Goal: Task Accomplishment & Management: Manage account settings

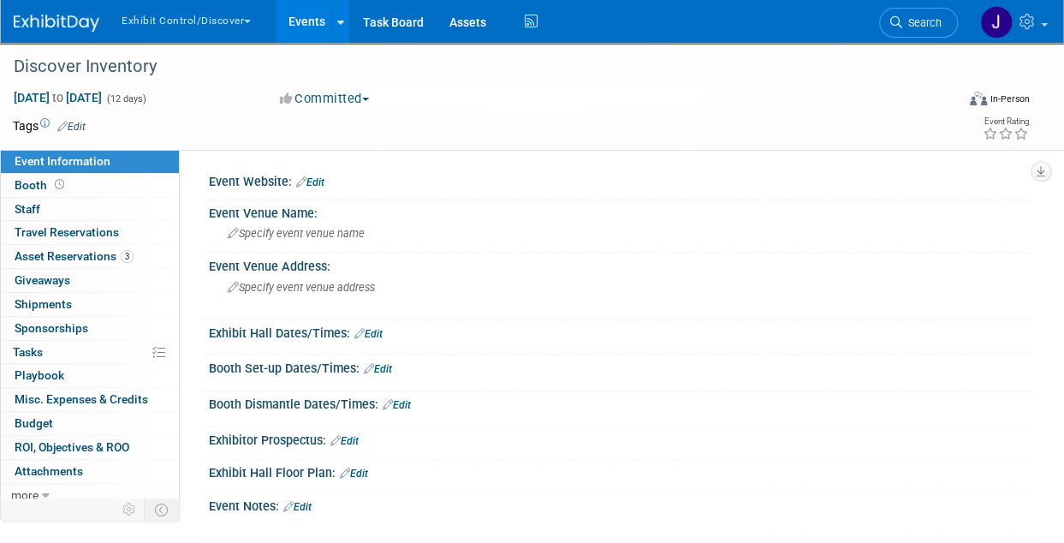
click at [178, 21] on button "Exhibit Control/Discover" at bounding box center [196, 17] width 152 height 35
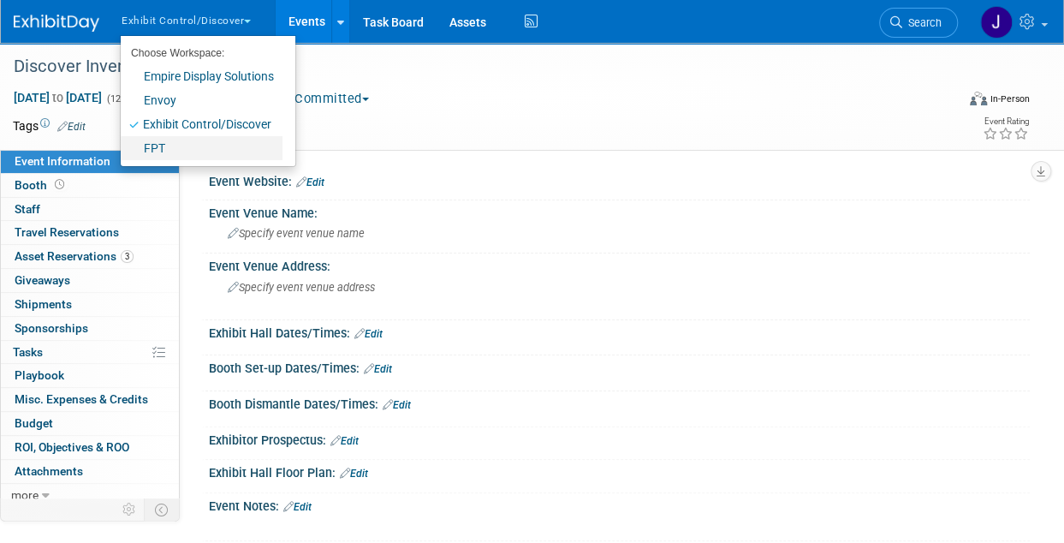
click at [161, 148] on link "FPT" at bounding box center [202, 148] width 162 height 24
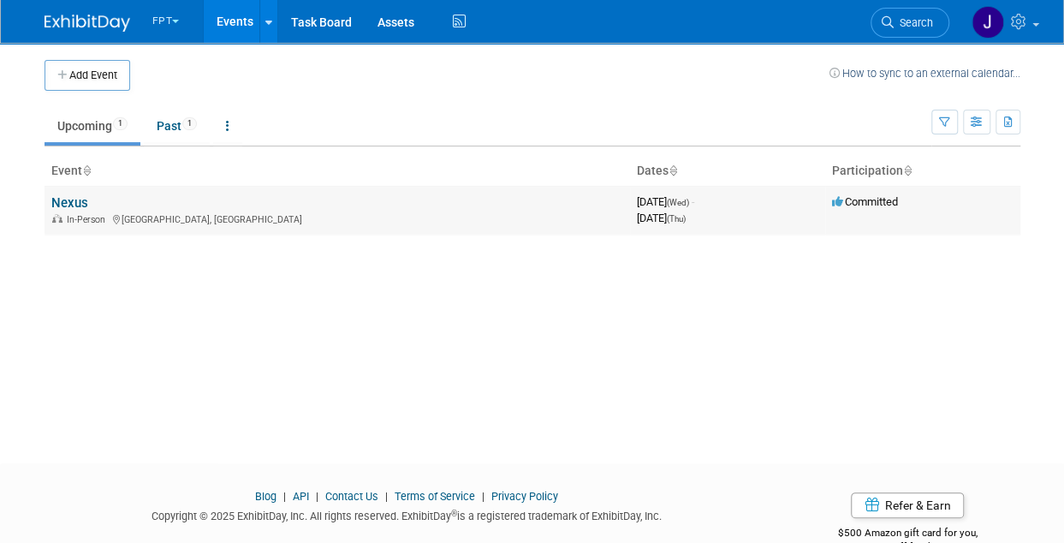
click at [68, 195] on link "Nexus" at bounding box center [69, 202] width 37 height 15
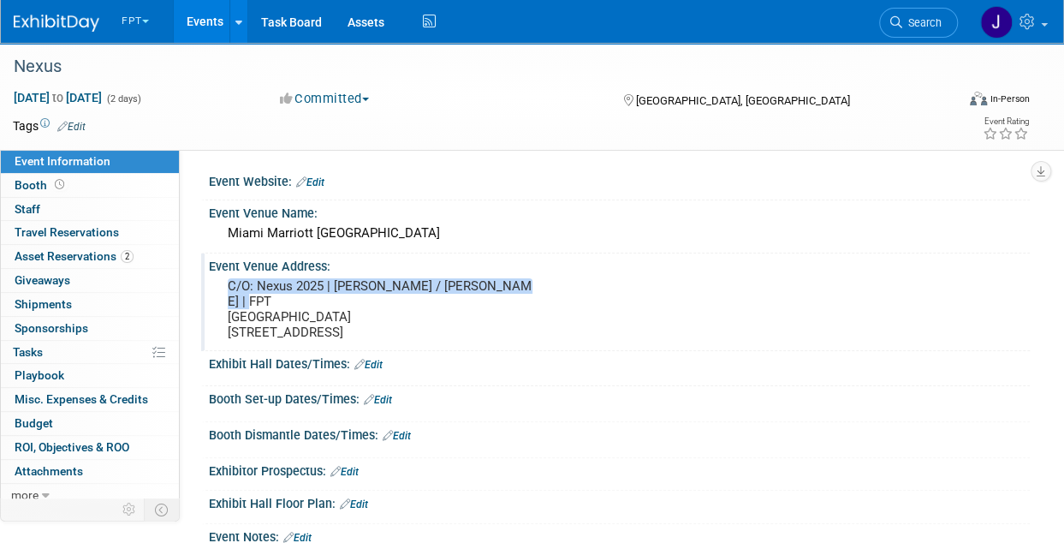
drag, startPoint x: 224, startPoint y: 285, endPoint x: 521, endPoint y: 283, distance: 297.1
click at [521, 283] on div "C/O: Nexus 2025 | Aline Viana / Maria Ramos | FPT Miami Marriott Biscayne Bay 1…" at bounding box center [380, 309] width 317 height 70
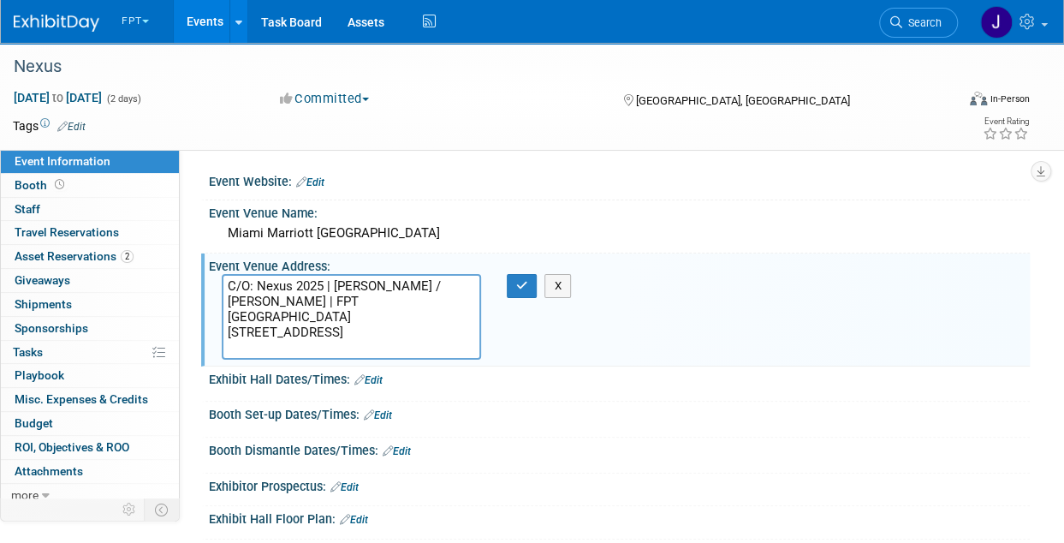
drag, startPoint x: 341, startPoint y: 296, endPoint x: 224, endPoint y: 287, distance: 116.8
click at [224, 287] on textarea "C/O: Nexus 2025 | Aline Viana / Maria Ramos | FPT Miami Marriott Biscayne Bay 1…" at bounding box center [351, 317] width 259 height 86
click at [354, 301] on textarea "C/O: Nexus 2025 | Aline Viana / Maria Ramos | FPT Miami Marriott Biscayne Bay 1…" at bounding box center [351, 317] width 259 height 86
drag, startPoint x: 409, startPoint y: 285, endPoint x: 449, endPoint y: 304, distance: 44.4
click at [449, 304] on textarea "C/O: Nexus 2025 | Aline Viana / Maria Ramos | FPT Miami Marriott Biscayne Bay 1…" at bounding box center [351, 317] width 259 height 86
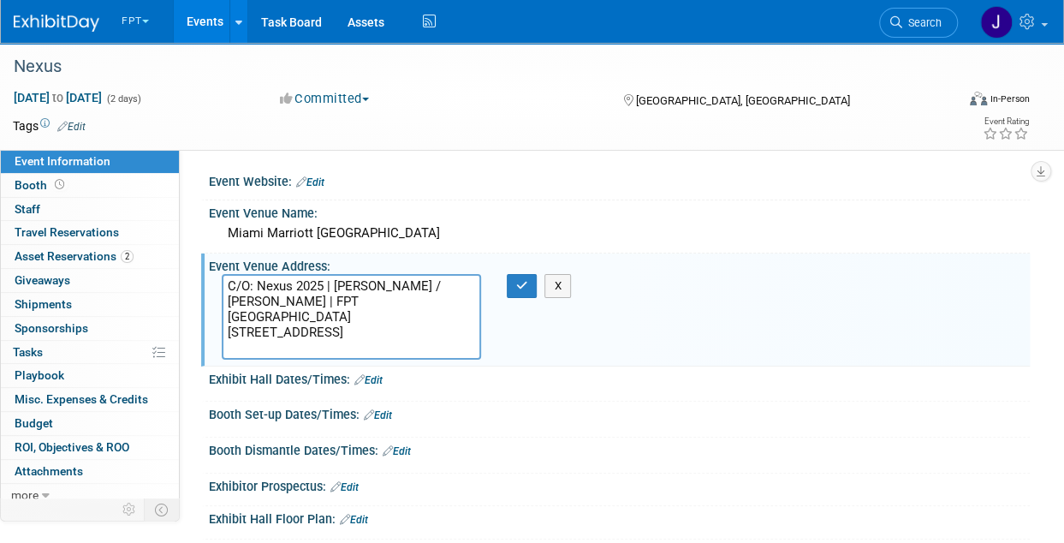
drag, startPoint x: 223, startPoint y: 316, endPoint x: 404, endPoint y: 318, distance: 180.7
click at [404, 318] on textarea "C/O: Nexus 2025 | [PERSON_NAME] / [PERSON_NAME] | FPT [GEOGRAPHIC_DATA] [STREET…" at bounding box center [351, 317] width 259 height 86
drag, startPoint x: 229, startPoint y: 331, endPoint x: 378, endPoint y: 331, distance: 149.0
click at [378, 331] on textarea "C/O: Nexus 2025 | [PERSON_NAME] / [PERSON_NAME] | FPT [GEOGRAPHIC_DATA] [STREET…" at bounding box center [351, 317] width 259 height 86
click at [262, 348] on textarea "C/O: Nexus 2025 | [PERSON_NAME] / [PERSON_NAME] | FPT [GEOGRAPHIC_DATA] [STREET…" at bounding box center [351, 317] width 259 height 86
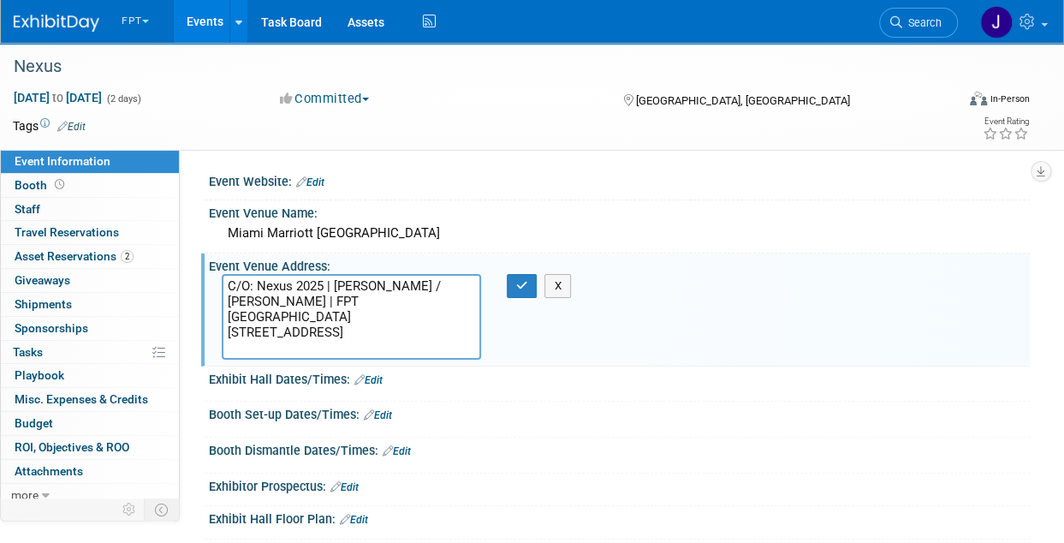
click at [262, 348] on textarea "C/O: Nexus 2025 | [PERSON_NAME] / [PERSON_NAME] | FPT [GEOGRAPHIC_DATA] [STREET…" at bounding box center [351, 317] width 259 height 86
click at [363, 298] on textarea "C/O: Nexus 2025 | [PERSON_NAME] / [PERSON_NAME] | FPT [GEOGRAPHIC_DATA] [STREET…" at bounding box center [351, 317] width 259 height 86
drag, startPoint x: 229, startPoint y: 285, endPoint x: 449, endPoint y: 300, distance: 220.5
click at [449, 300] on textarea "C/O: Nexus 2025 | Aline Viana / Maria Ramos | FPT Miami Marriott Biscayne Bay 1…" at bounding box center [351, 317] width 259 height 86
click at [311, 307] on textarea "C/O: Nexus 2025 | Aline Viana / Maria Ramos | FPT Miami Marriott Biscayne Bay 1…" at bounding box center [351, 317] width 259 height 86
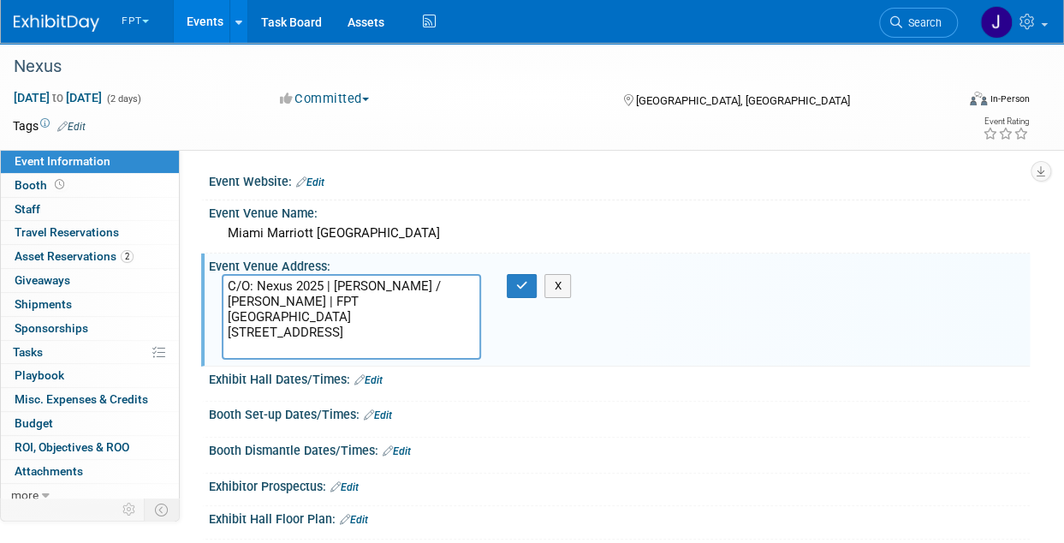
drag, startPoint x: 408, startPoint y: 282, endPoint x: 455, endPoint y: 300, distance: 49.9
click at [455, 300] on textarea "C/O: Nexus 2025 | Aline Viana / Maria Ramos | FPT Miami Marriott Biscayne Bay 1…" at bounding box center [351, 317] width 259 height 86
drag, startPoint x: 226, startPoint y: 326, endPoint x: 380, endPoint y: 326, distance: 154.1
click at [380, 326] on textarea "C/O: Nexus 2025 | Aline Viana / Maria Ramos | FPT Miami Marriott Biscayne Bay 1…" at bounding box center [351, 317] width 259 height 86
click at [259, 347] on textarea "C/O: Nexus 2025 | Aline Viana / Maria Ramos | FPT Miami Marriott Biscayne Bay 1…" at bounding box center [351, 317] width 259 height 86
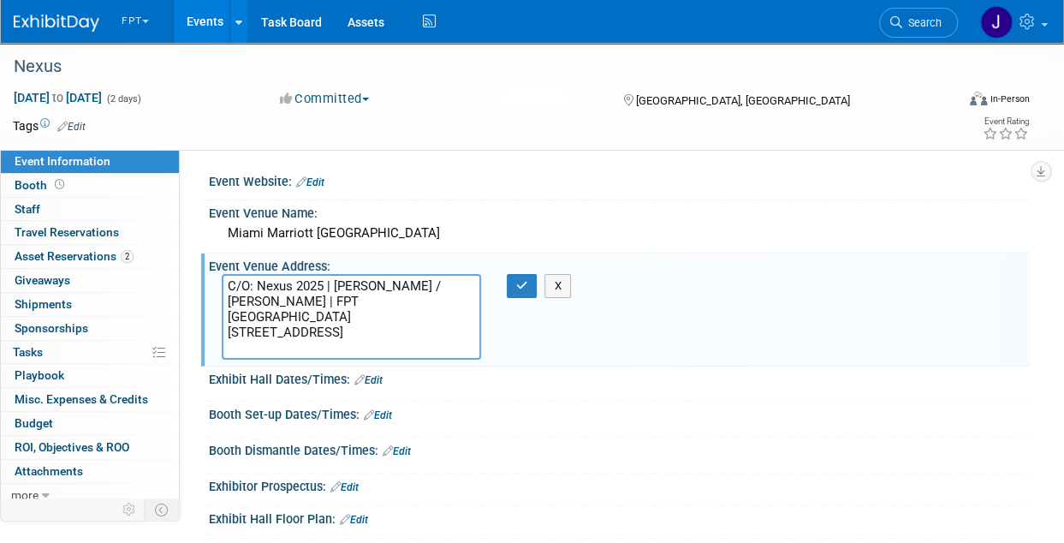
drag, startPoint x: 244, startPoint y: 347, endPoint x: 303, endPoint y: 347, distance: 59.1
click at [303, 347] on textarea "C/O: Nexus 2025 | Aline Viana / Maria Ramos | FPT Miami Marriott Biscayne Bay 1…" at bounding box center [351, 317] width 259 height 86
click at [365, 352] on textarea "C/O: Nexus 2025 | Aline Viana / Maria Ramos | FPT Miami Marriott Biscayne Bay 1…" at bounding box center [351, 317] width 259 height 86
drag, startPoint x: 244, startPoint y: 350, endPoint x: 296, endPoint y: 350, distance: 52.2
click at [296, 350] on textarea "C/O: Nexus 2025 | Aline Viana / Maria Ramos | FPT Miami Marriott Biscayne Bay 1…" at bounding box center [351, 317] width 259 height 86
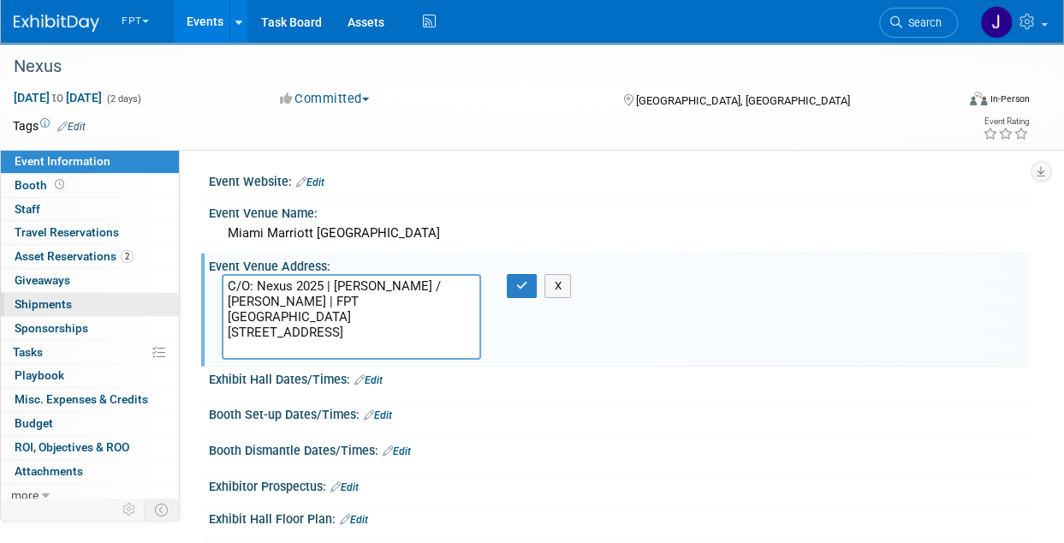
click at [48, 306] on span "Shipments 0" at bounding box center [43, 304] width 57 height 14
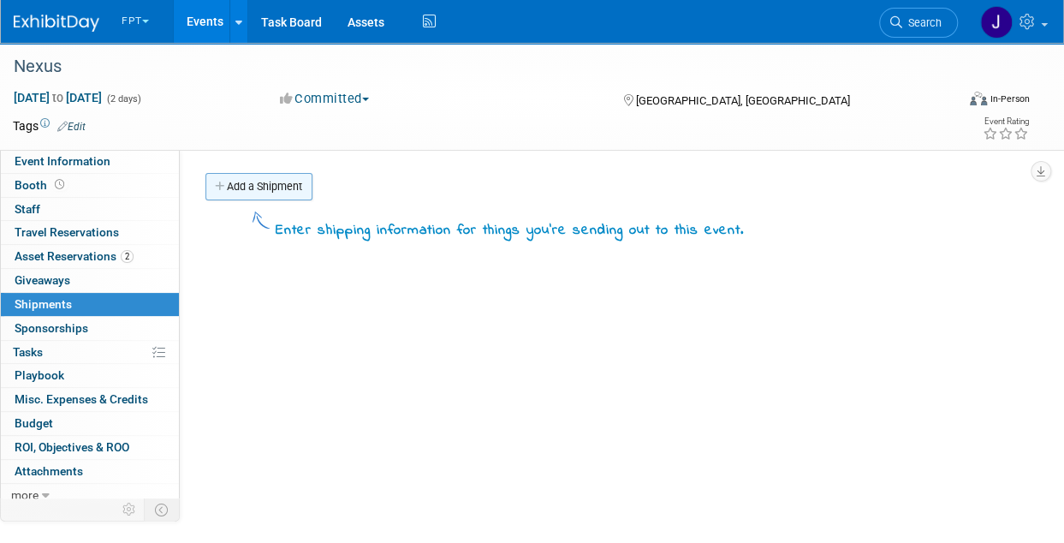
click at [250, 188] on link "Add a Shipment" at bounding box center [258, 186] width 107 height 27
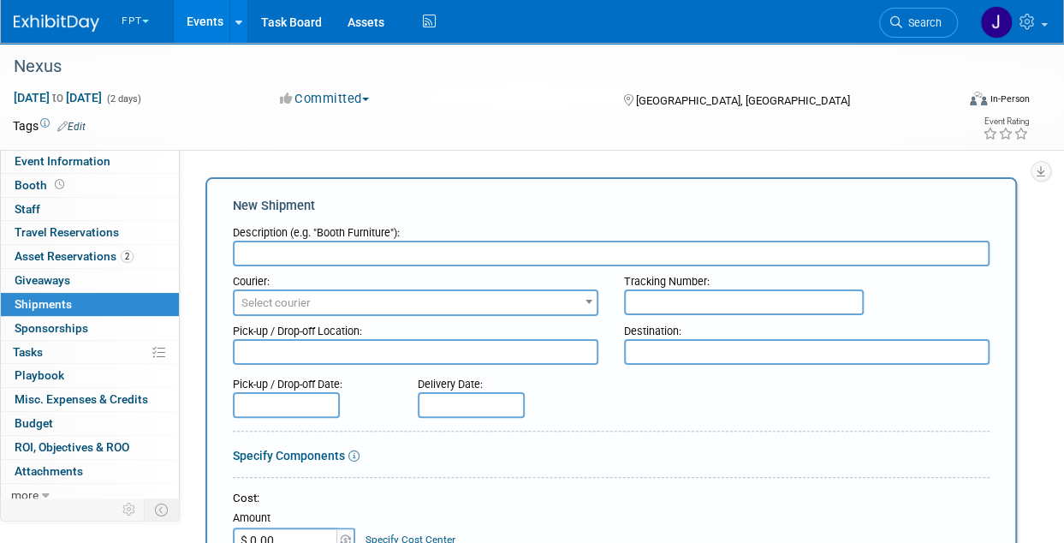
paste input "8847 9904 9136"
type input "8847 9904 9136"
click at [382, 246] on input "text" at bounding box center [611, 254] width 757 height 26
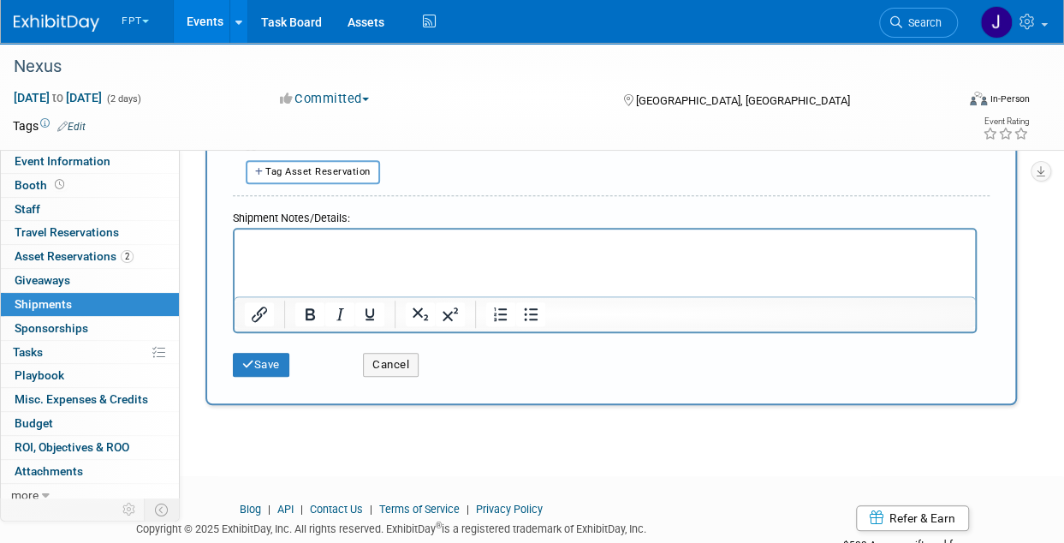
scroll to position [599, 0]
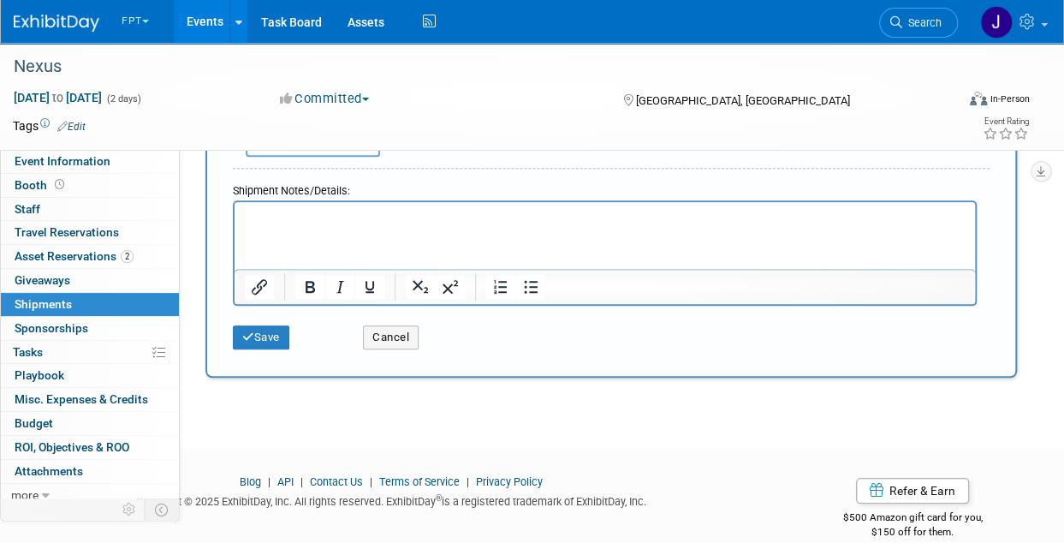
type input "Box"
click at [312, 213] on p "Rich Text Area. Press ALT-0 for help." at bounding box center [605, 216] width 721 height 17
click at [254, 337] on button "Save" at bounding box center [261, 337] width 57 height 24
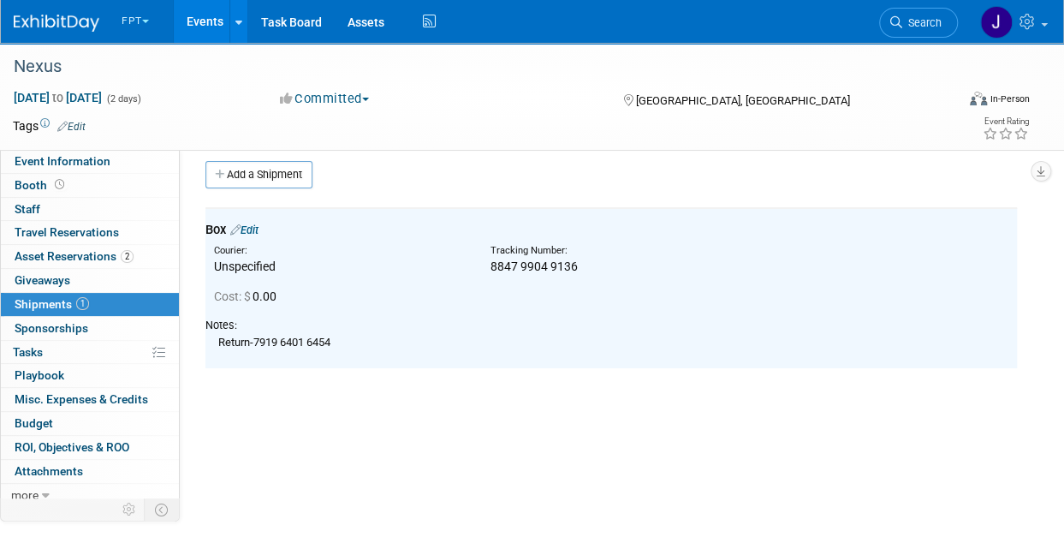
scroll to position [0, 0]
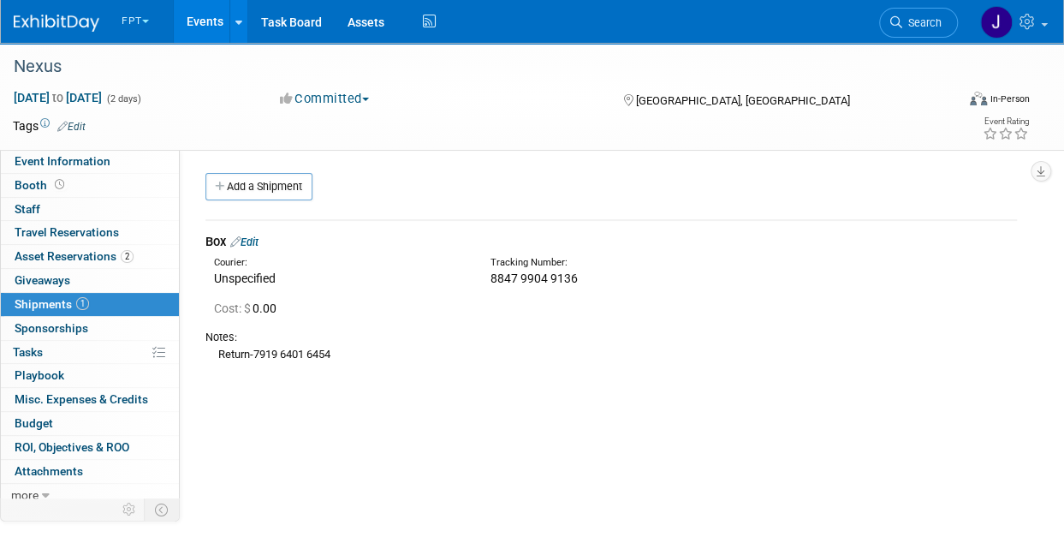
click at [83, 22] on img at bounding box center [57, 23] width 86 height 17
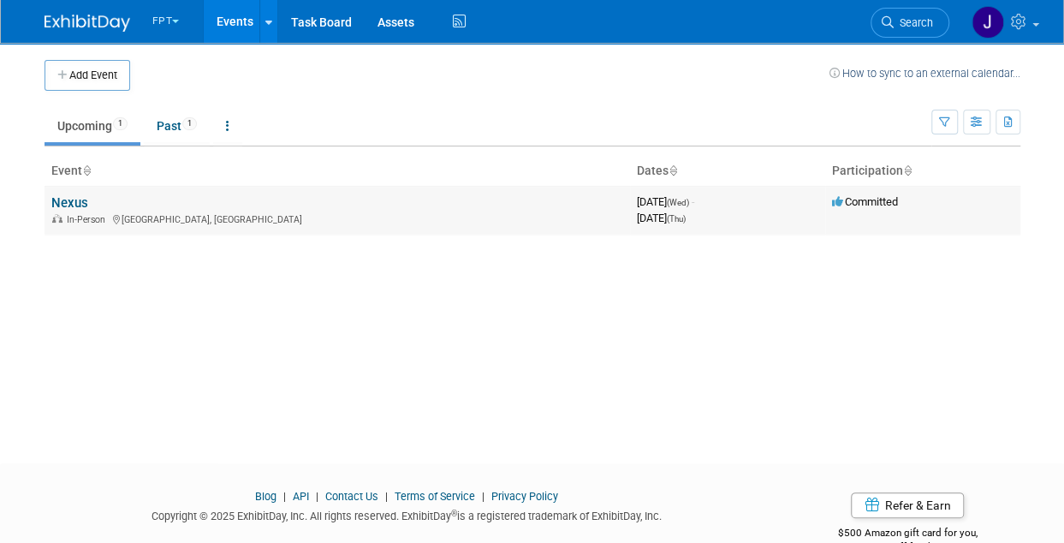
click at [65, 210] on td "Nexus In-Person Miami, FL" at bounding box center [338, 210] width 586 height 49
click at [67, 205] on link "Nexus" at bounding box center [69, 202] width 37 height 15
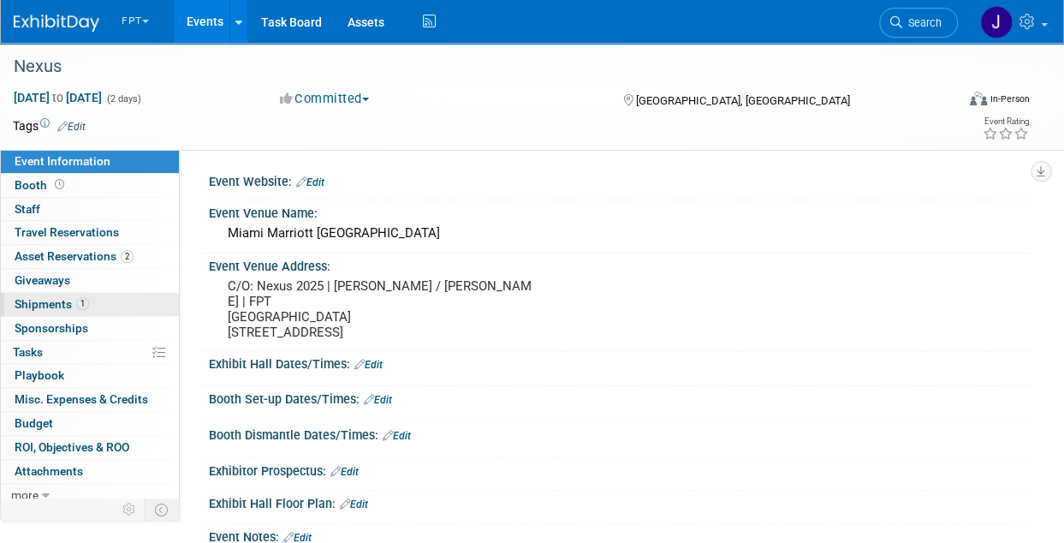
click at [81, 302] on span "1" at bounding box center [82, 303] width 13 height 13
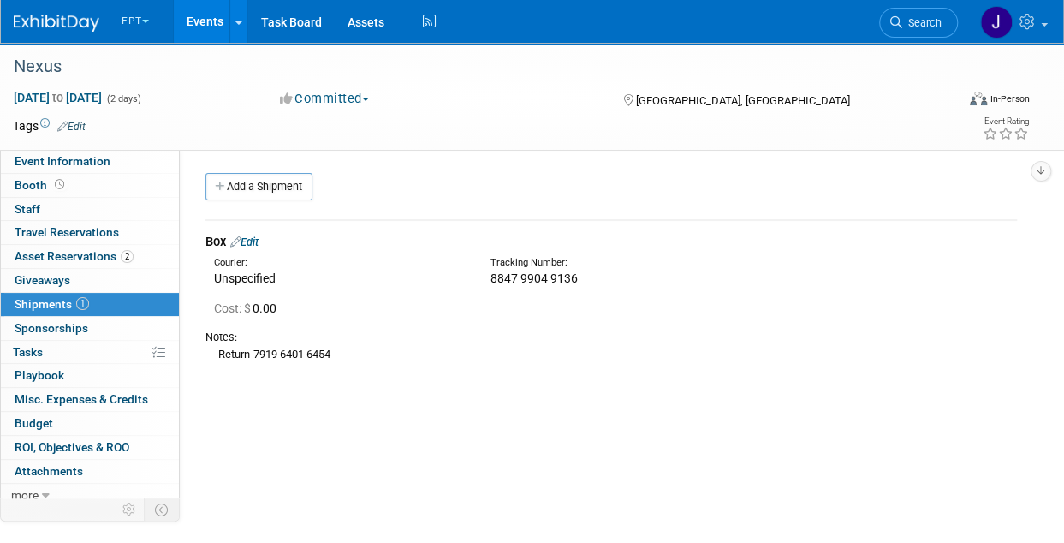
click at [54, 20] on img at bounding box center [57, 23] width 86 height 17
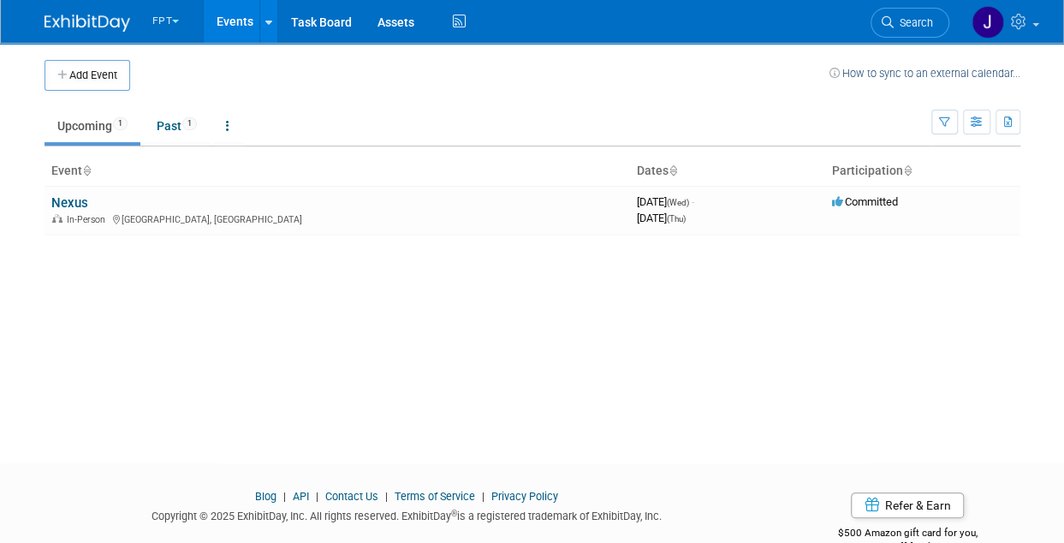
click at [173, 21] on button "FPT" at bounding box center [176, 17] width 51 height 35
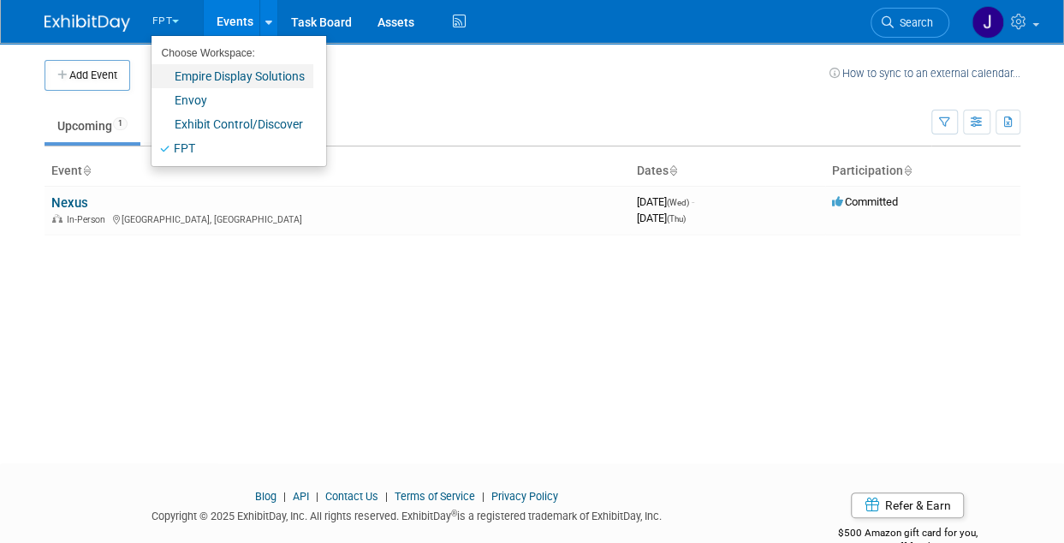
click at [203, 80] on link "Empire Display Solutions" at bounding box center [233, 76] width 162 height 24
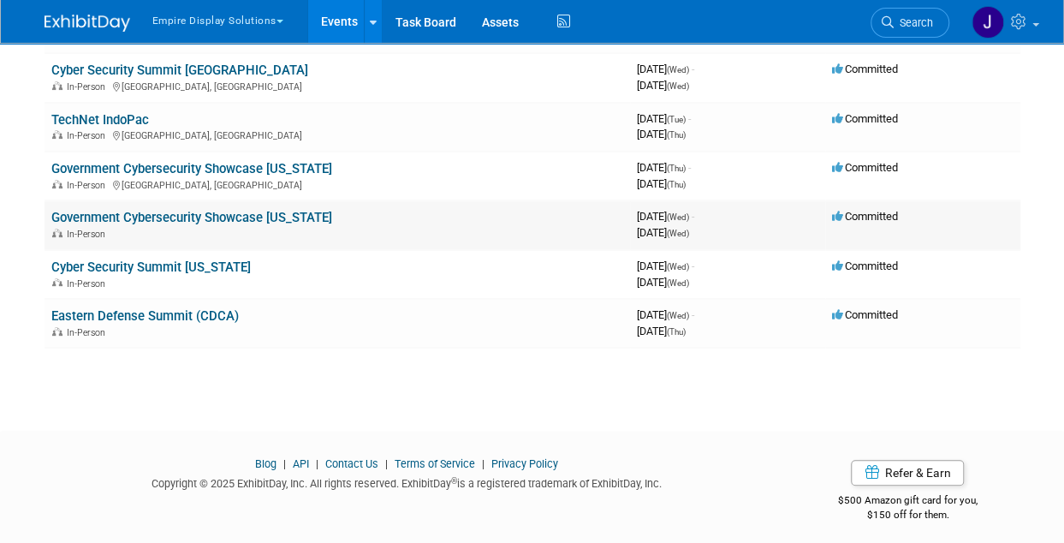
scroll to position [188, 0]
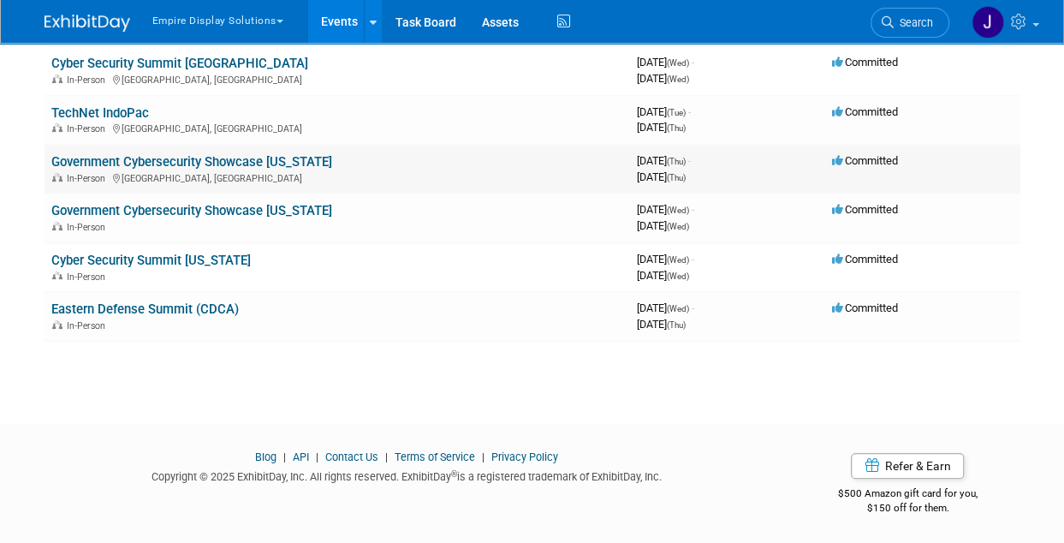
click at [237, 164] on link "Government Cybersecurity Showcase [US_STATE]" at bounding box center [191, 161] width 281 height 15
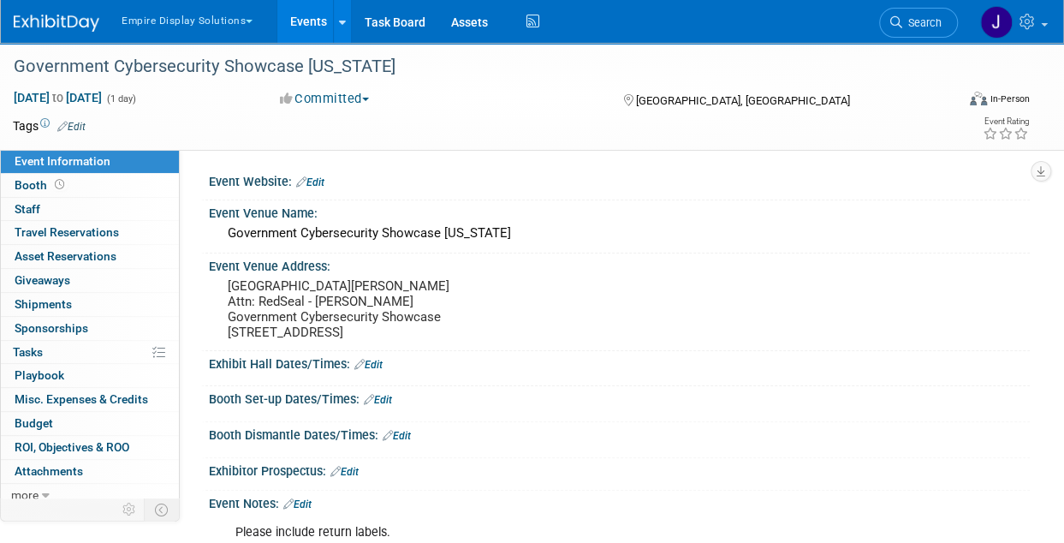
click at [64, 37] on div "Empire Display Solutions Choose Workspace: Empire Display Solutions Envoy Exhib…" at bounding box center [521, 21] width 1015 height 43
